Goal: Use online tool/utility: Utilize a website feature to perform a specific function

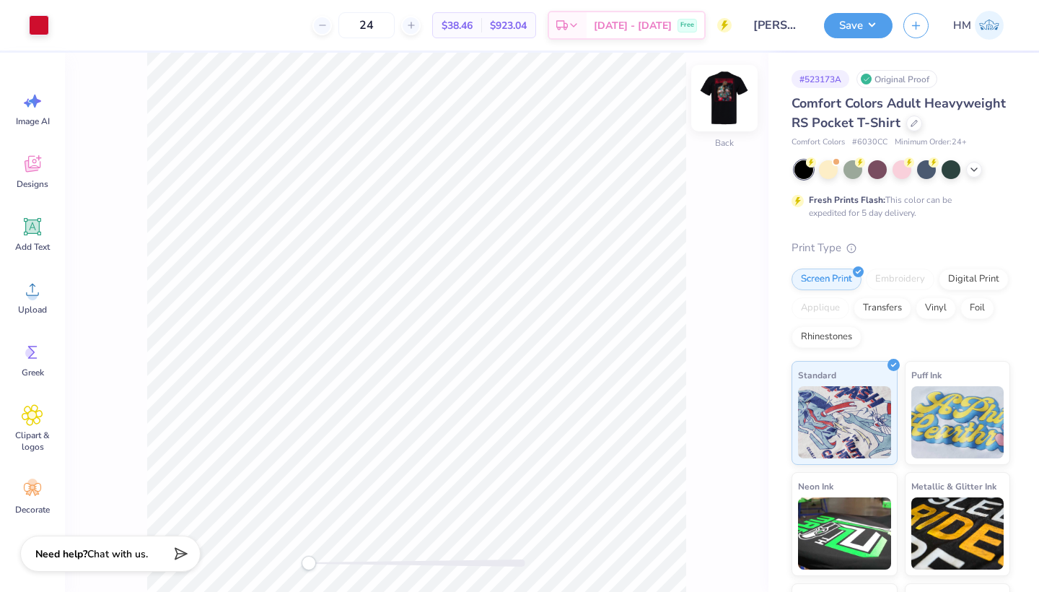
click at [725, 100] on img at bounding box center [725, 98] width 58 height 58
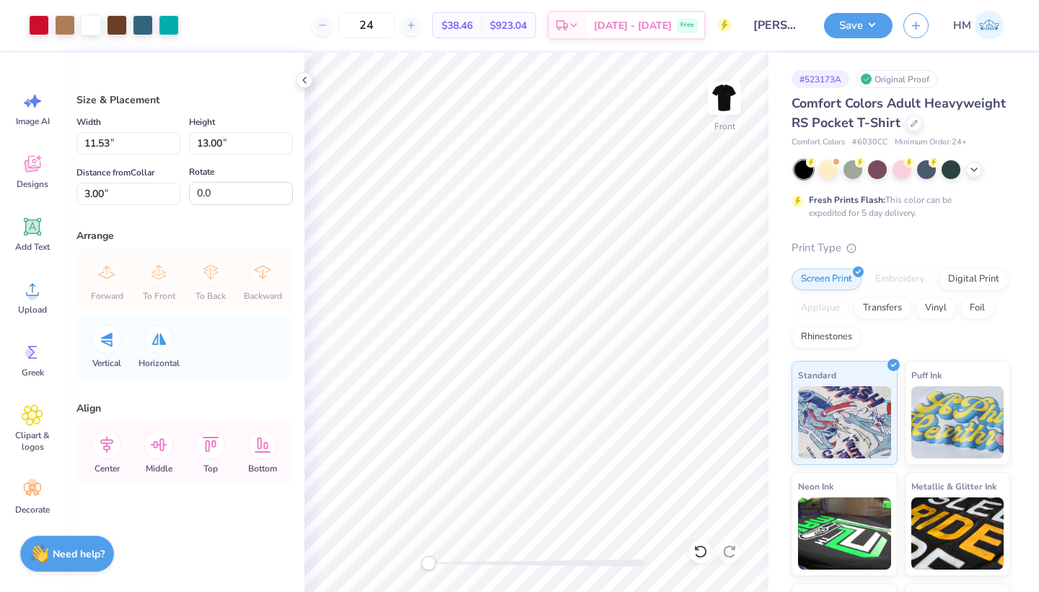
type input "12.36"
type input "13.94"
type input "4.95"
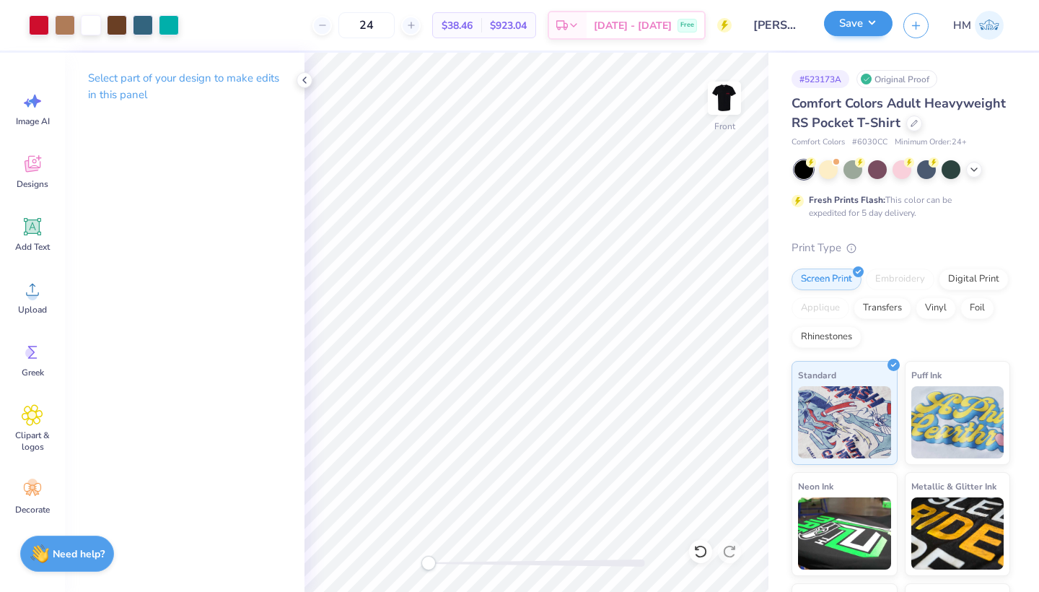
click at [850, 23] on button "Save" at bounding box center [858, 23] width 69 height 25
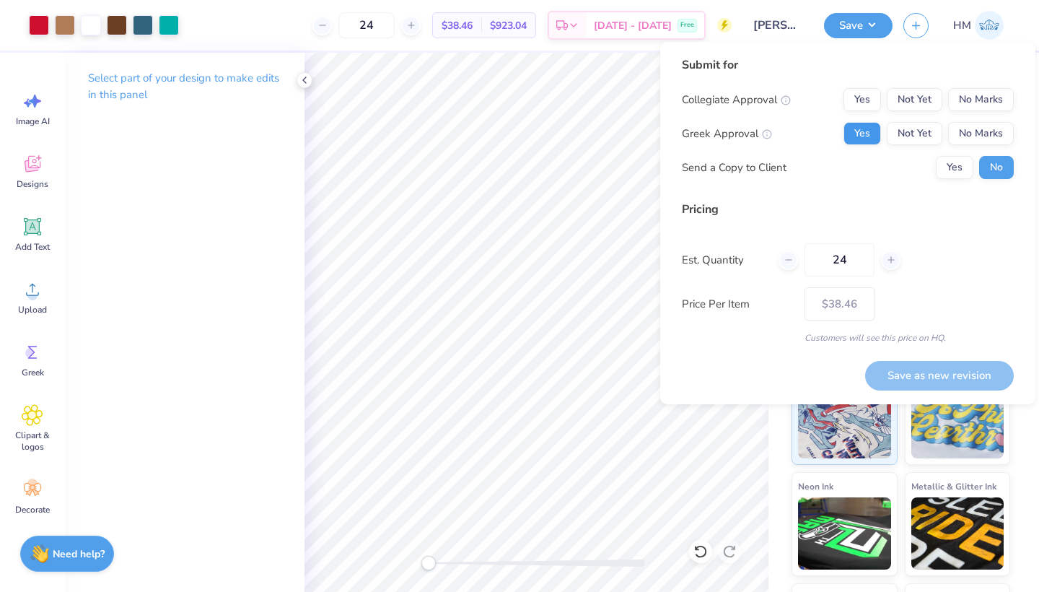
click at [862, 141] on button "Yes" at bounding box center [863, 133] width 38 height 23
click at [965, 99] on button "No Marks" at bounding box center [981, 99] width 66 height 23
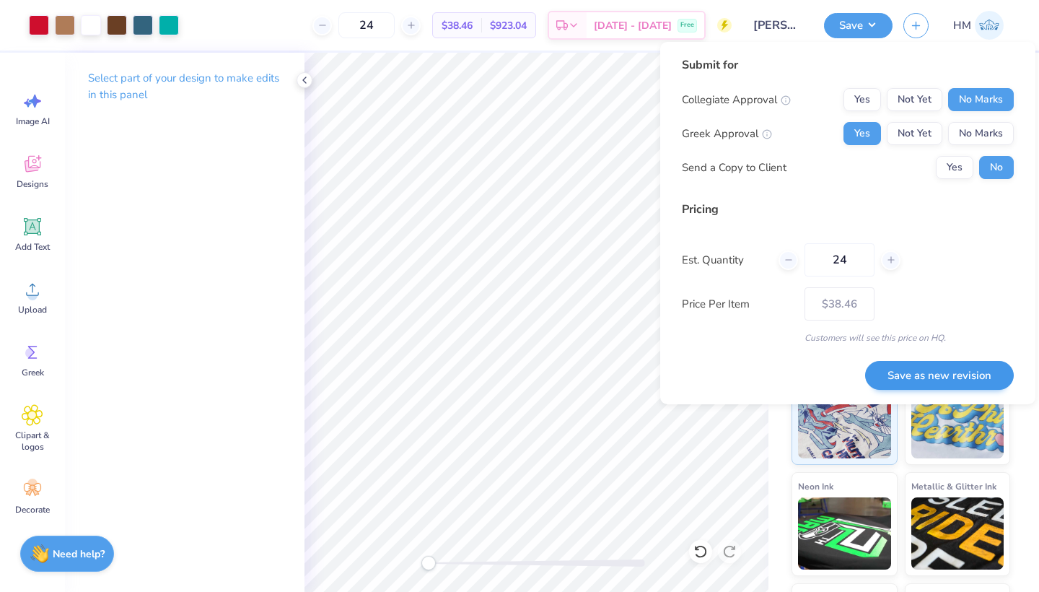
click at [960, 379] on button "Save as new revision" at bounding box center [939, 376] width 149 height 30
type input "$38.46"
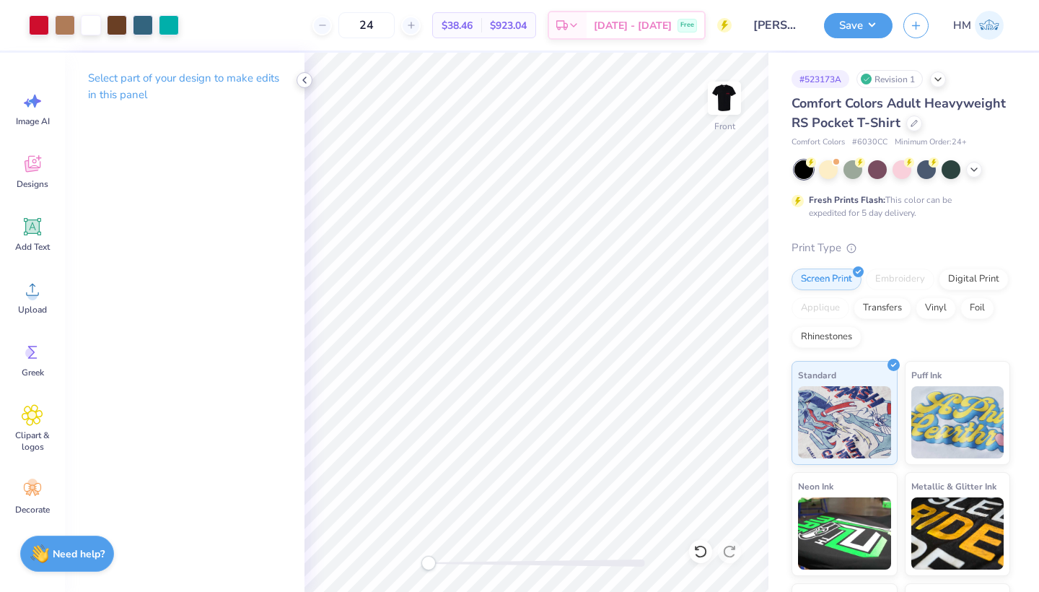
click at [299, 82] on icon at bounding box center [305, 80] width 12 height 12
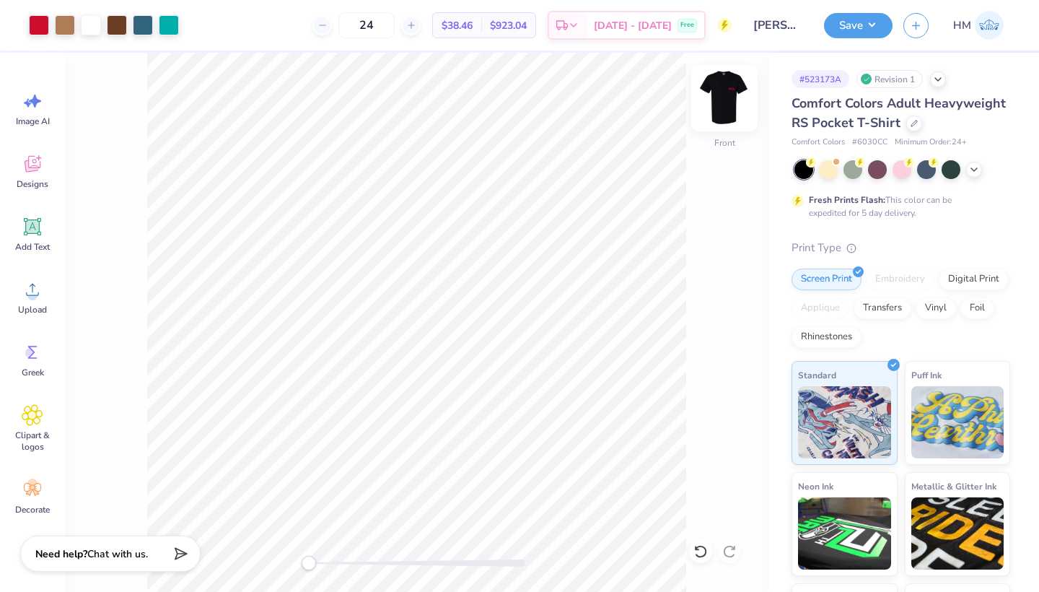
click at [732, 93] on img at bounding box center [725, 98] width 58 height 58
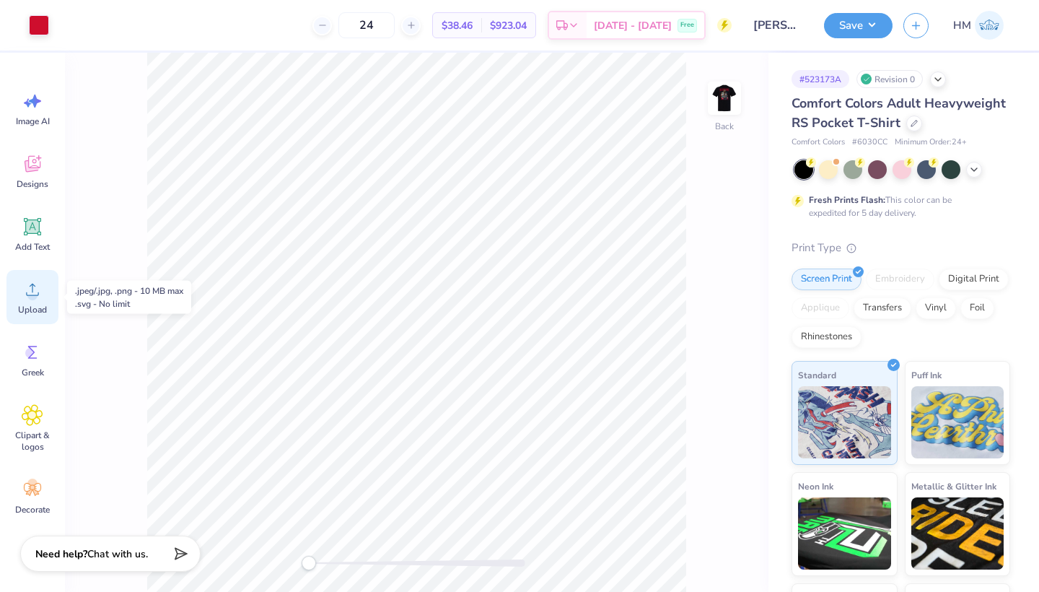
click at [37, 284] on icon at bounding box center [33, 290] width 22 height 22
